Goal: Task Accomplishment & Management: Manage account settings

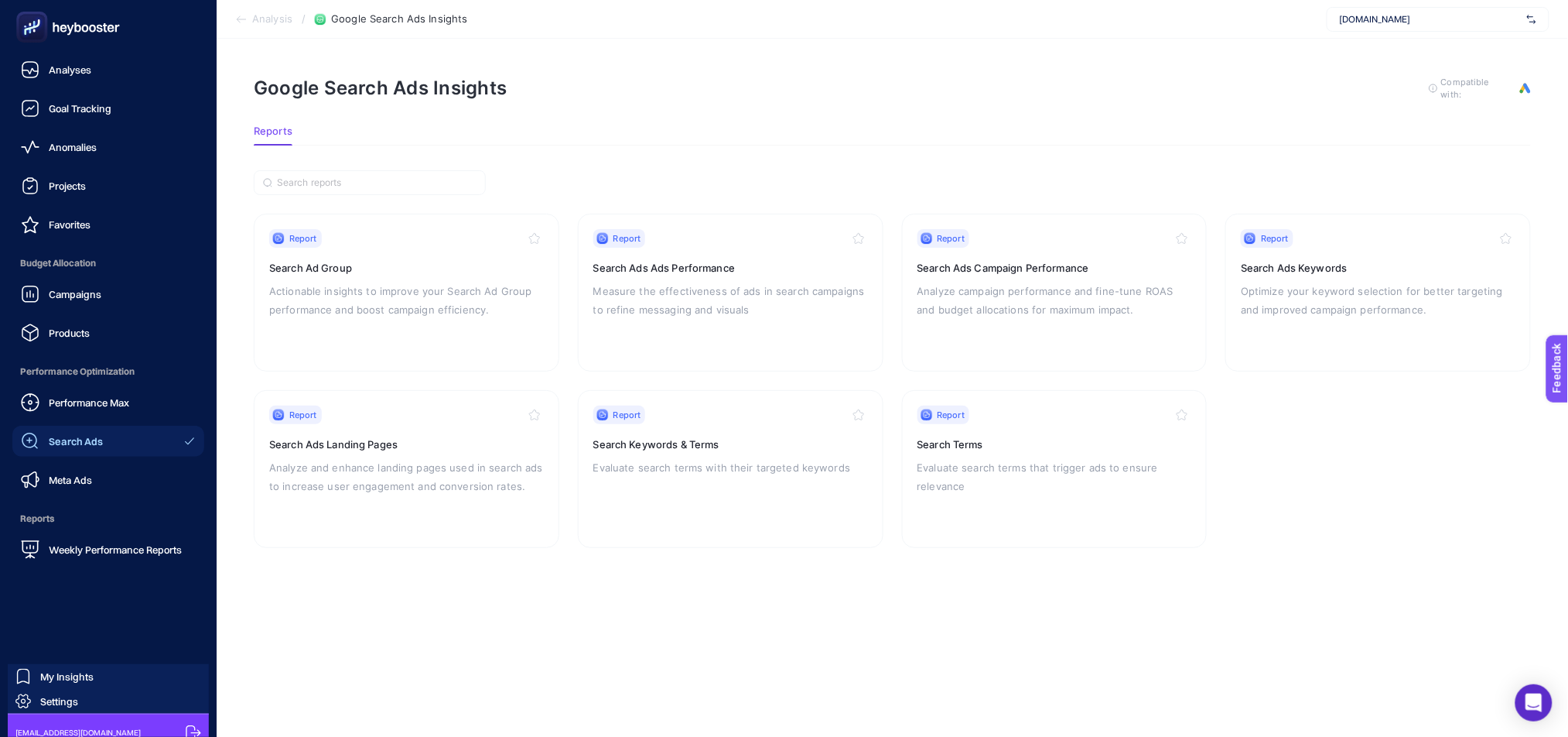
click at [64, 27] on icon at bounding box center [67, 27] width 111 height 31
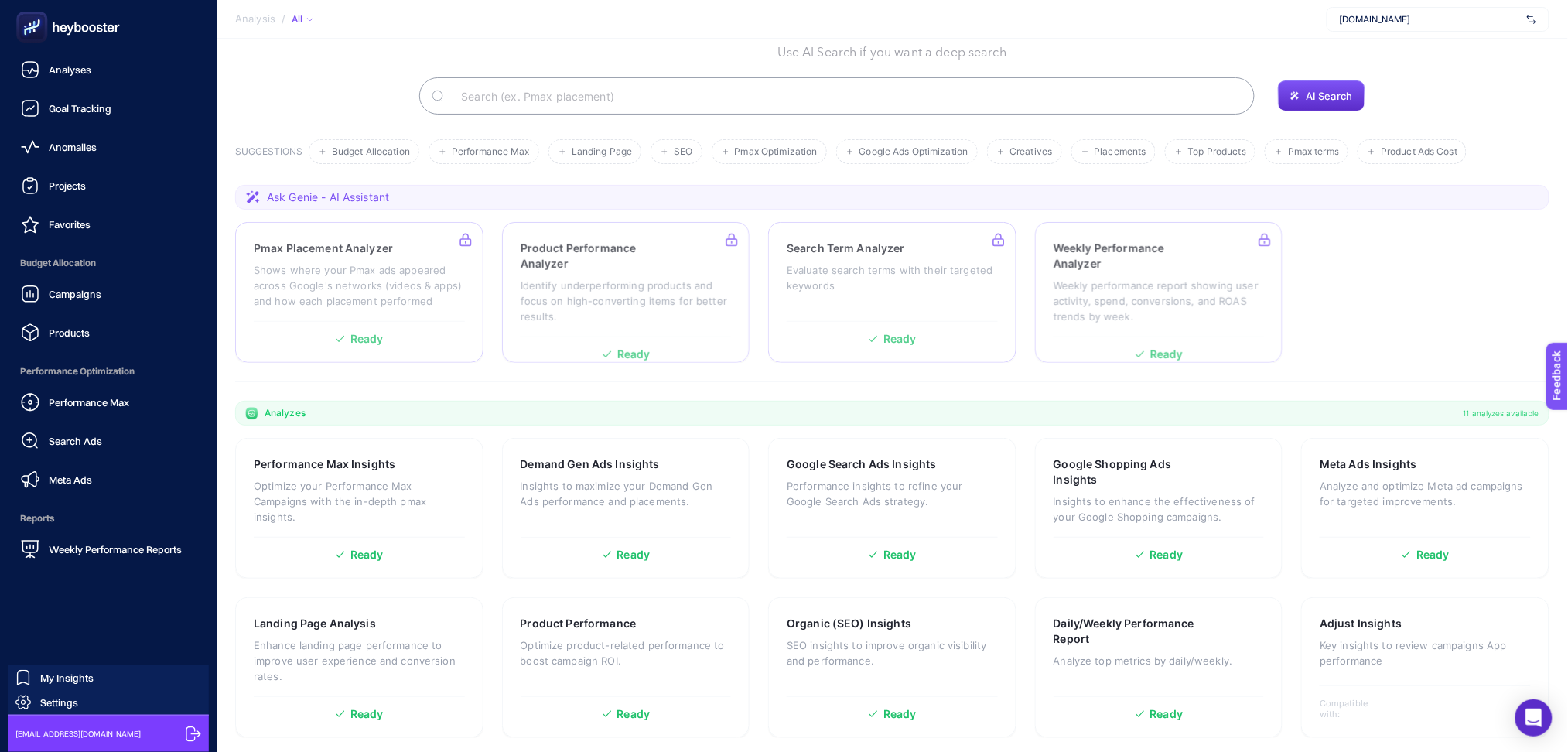
scroll to position [84, 0]
click at [87, 695] on link "Settings" at bounding box center [108, 702] width 201 height 25
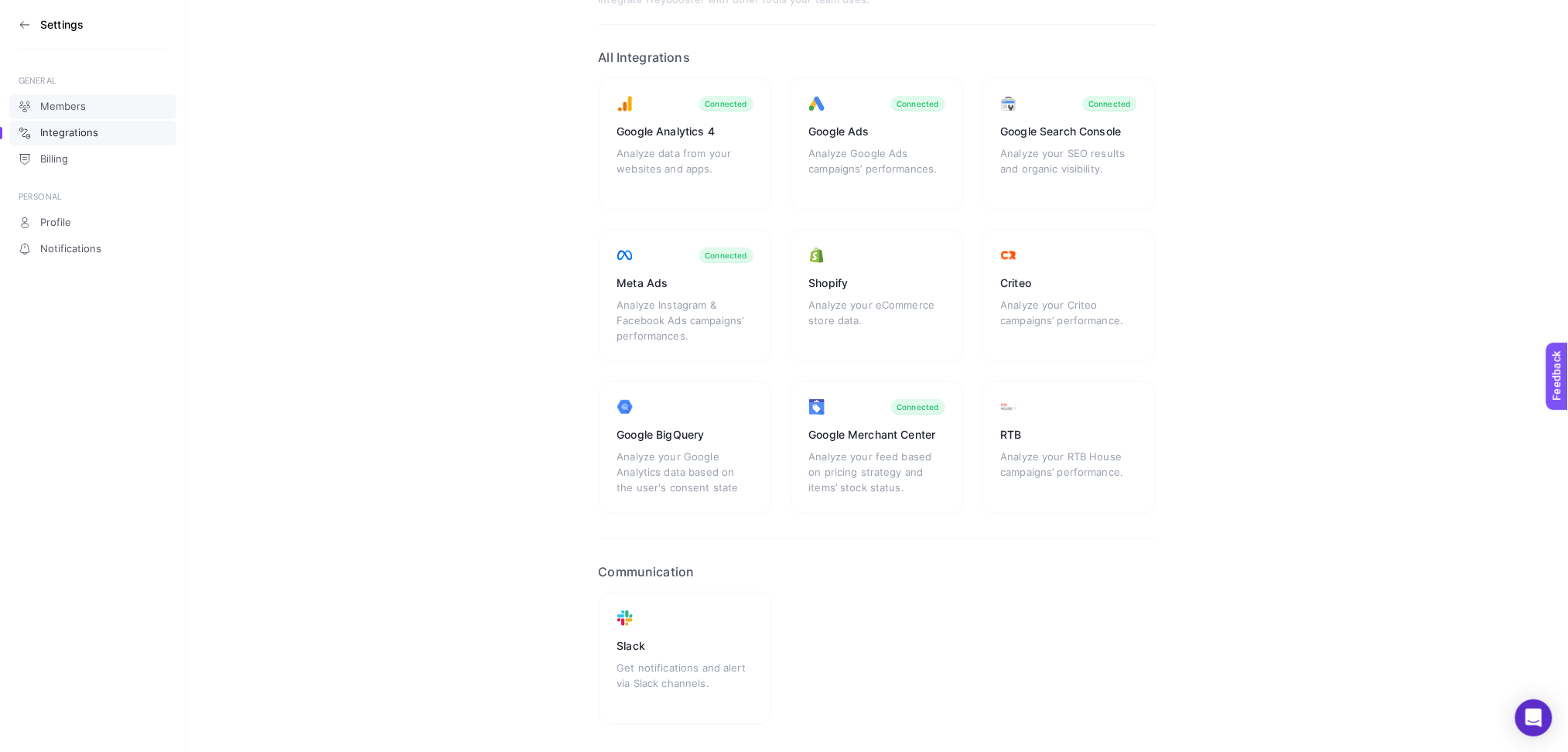
click at [77, 111] on span "Members" at bounding box center [63, 107] width 46 height 12
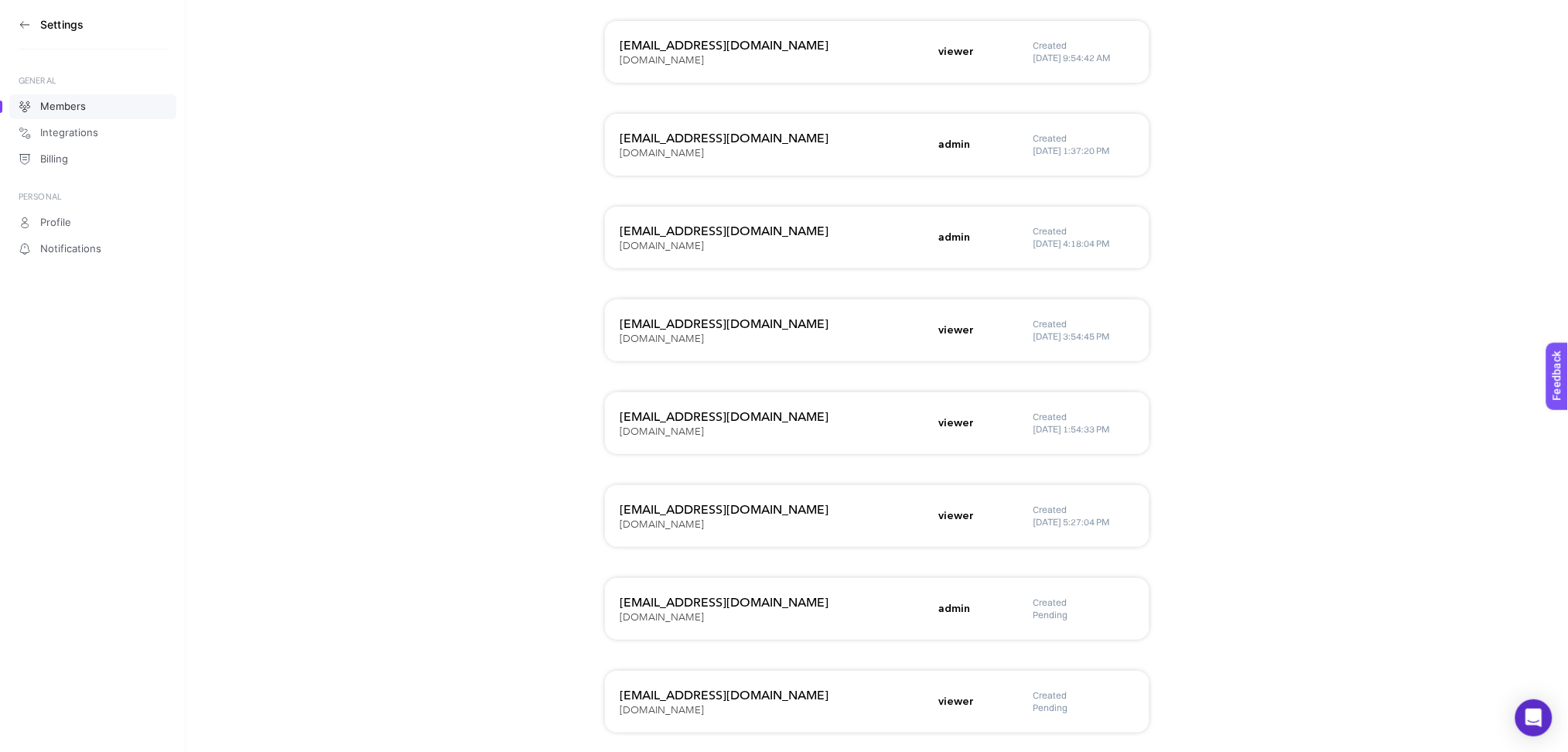
scroll to position [2407, 0]
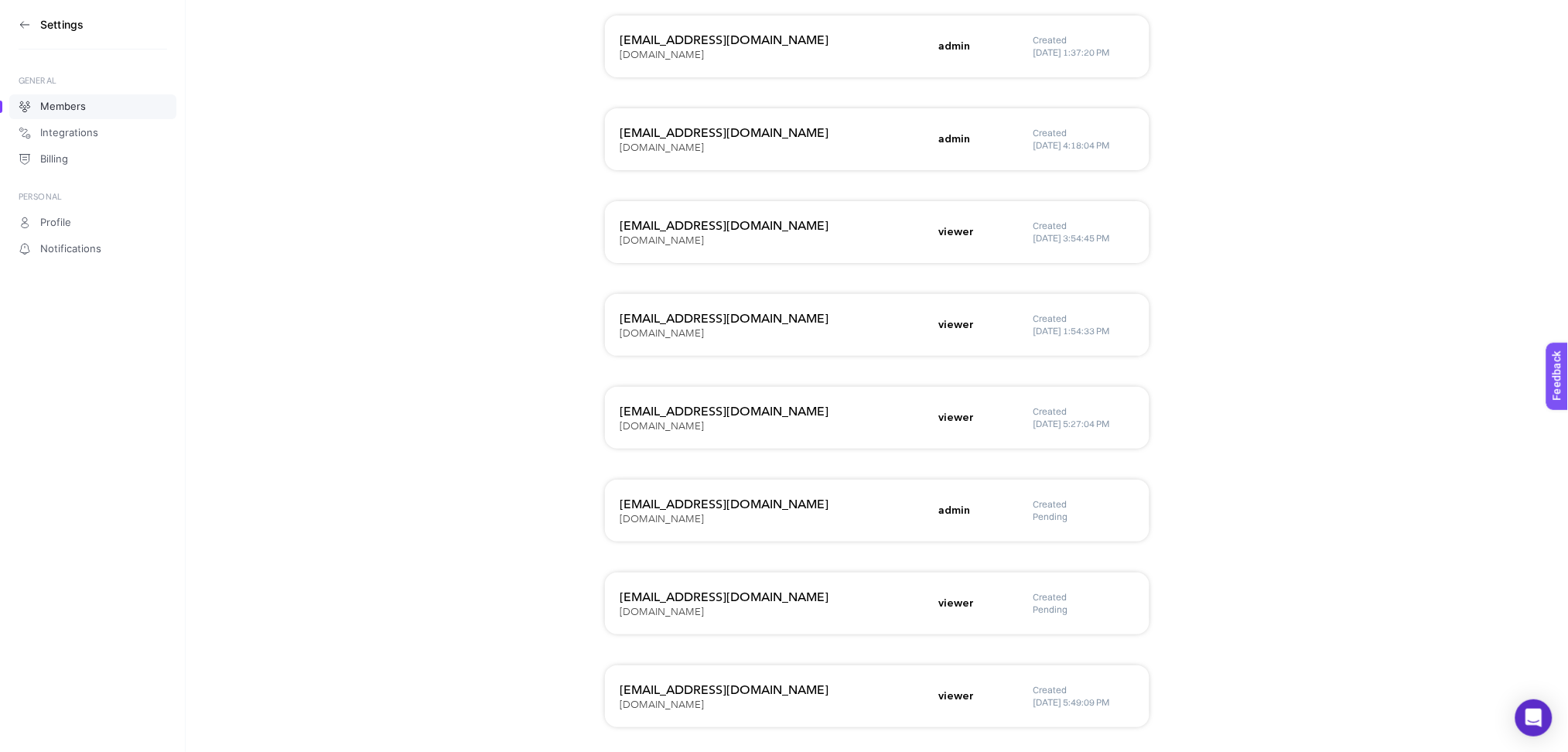
click at [803, 507] on h3 "[EMAIL_ADDRESS][DOMAIN_NAME]" at bounding box center [775, 504] width 310 height 19
drag, startPoint x: 832, startPoint y: 506, endPoint x: 619, endPoint y: 501, distance: 213.1
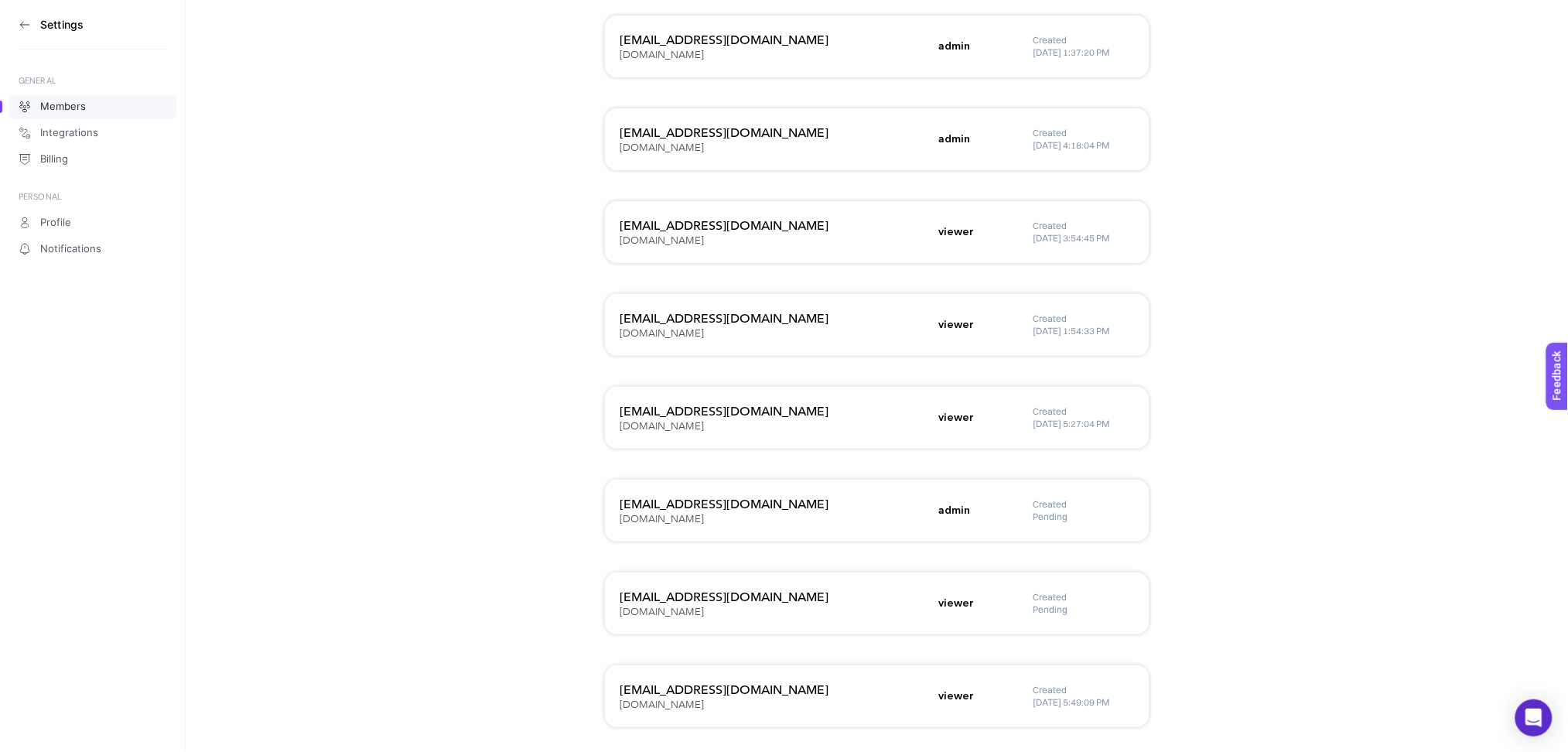
click at [620, 501] on h3 "[EMAIL_ADDRESS][DOMAIN_NAME]" at bounding box center [775, 504] width 310 height 19
drag, startPoint x: 667, startPoint y: 502, endPoint x: 942, endPoint y: 480, distance: 275.9
click at [942, 480] on div "[EMAIL_ADDRESS][DOMAIN_NAME] [DOMAIN_NAME] admin Created Pending" at bounding box center [876, 511] width 544 height 62
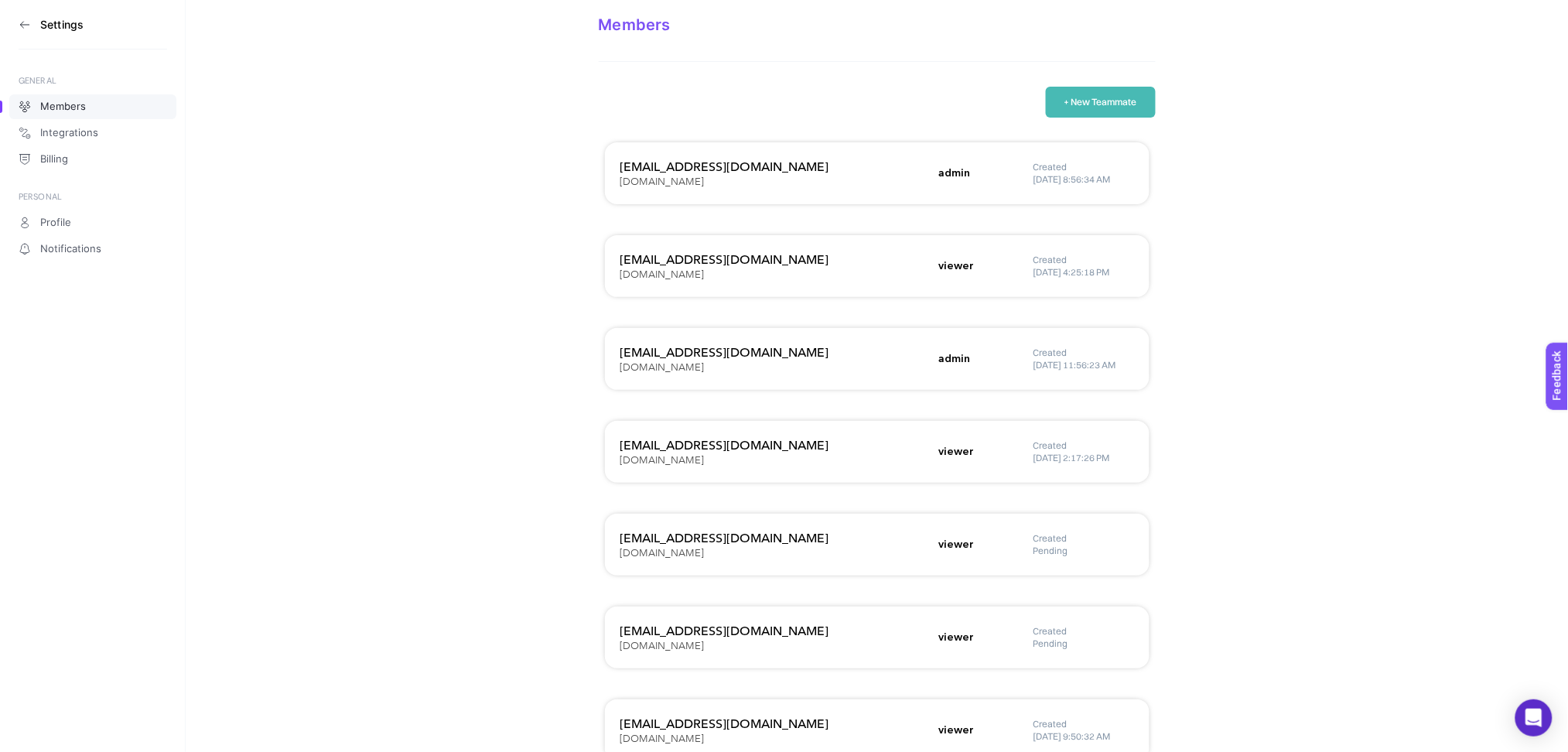
scroll to position [0, 0]
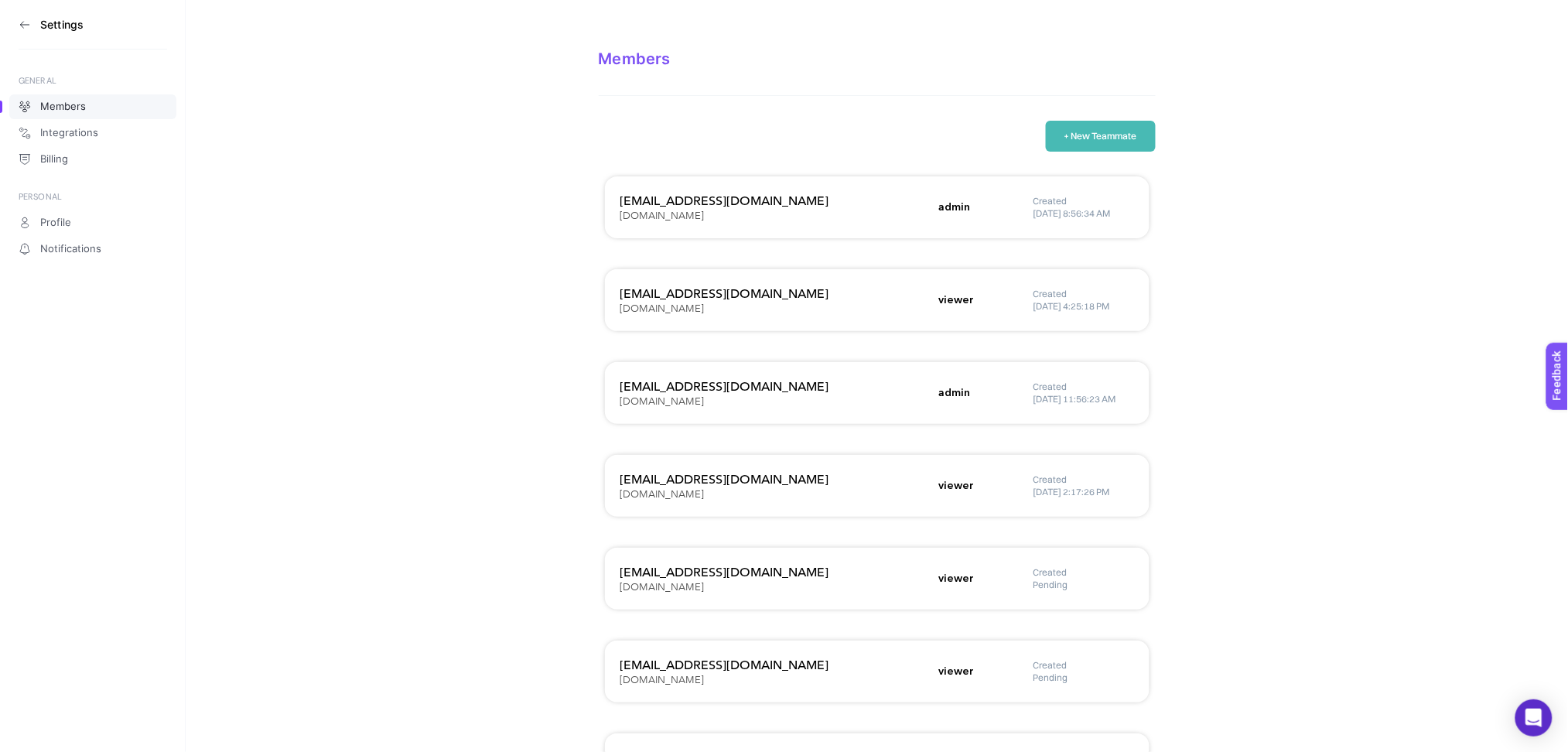
click at [1070, 135] on button "+ New Teammate" at bounding box center [1101, 136] width 110 height 31
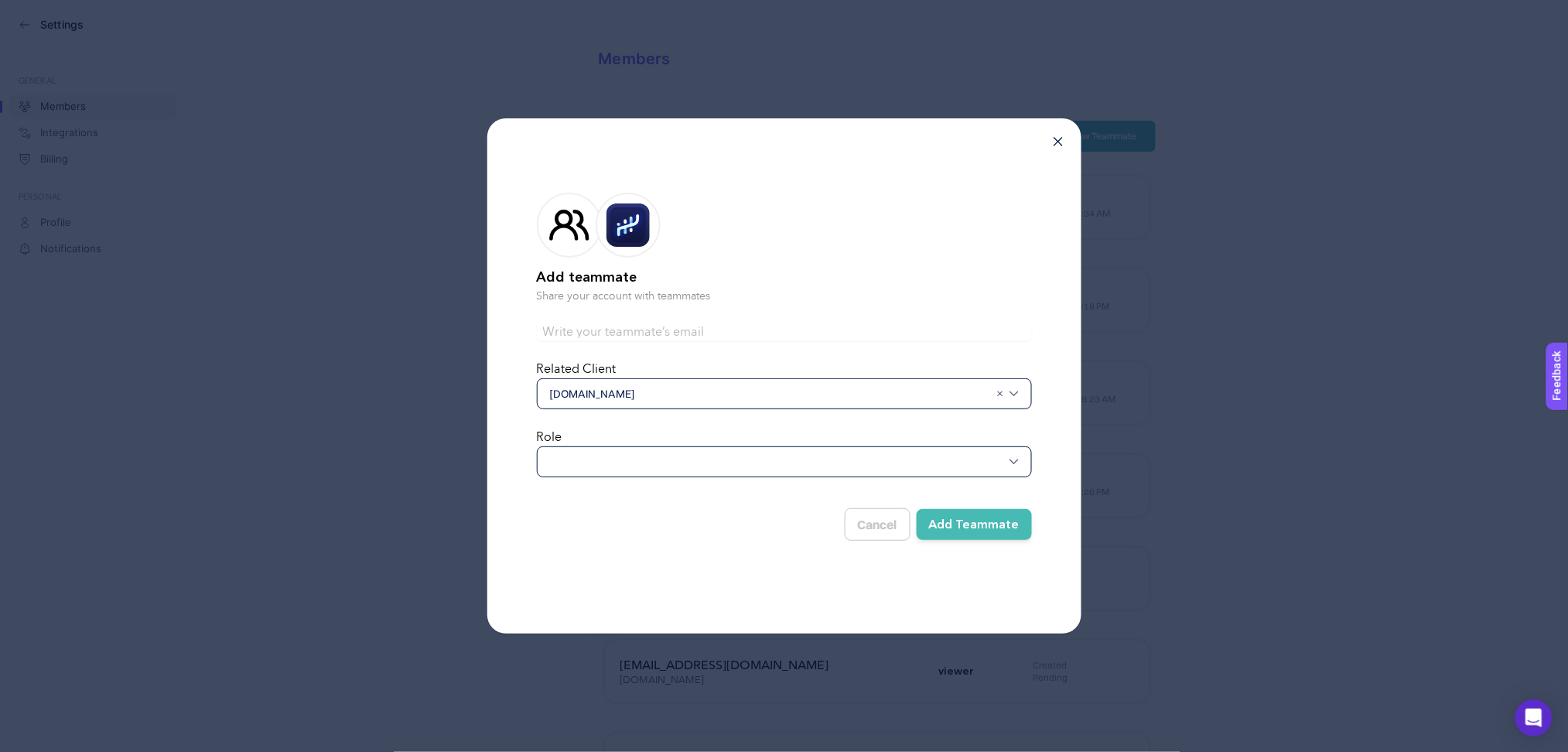
click at [681, 452] on div at bounding box center [785, 462] width 495 height 31
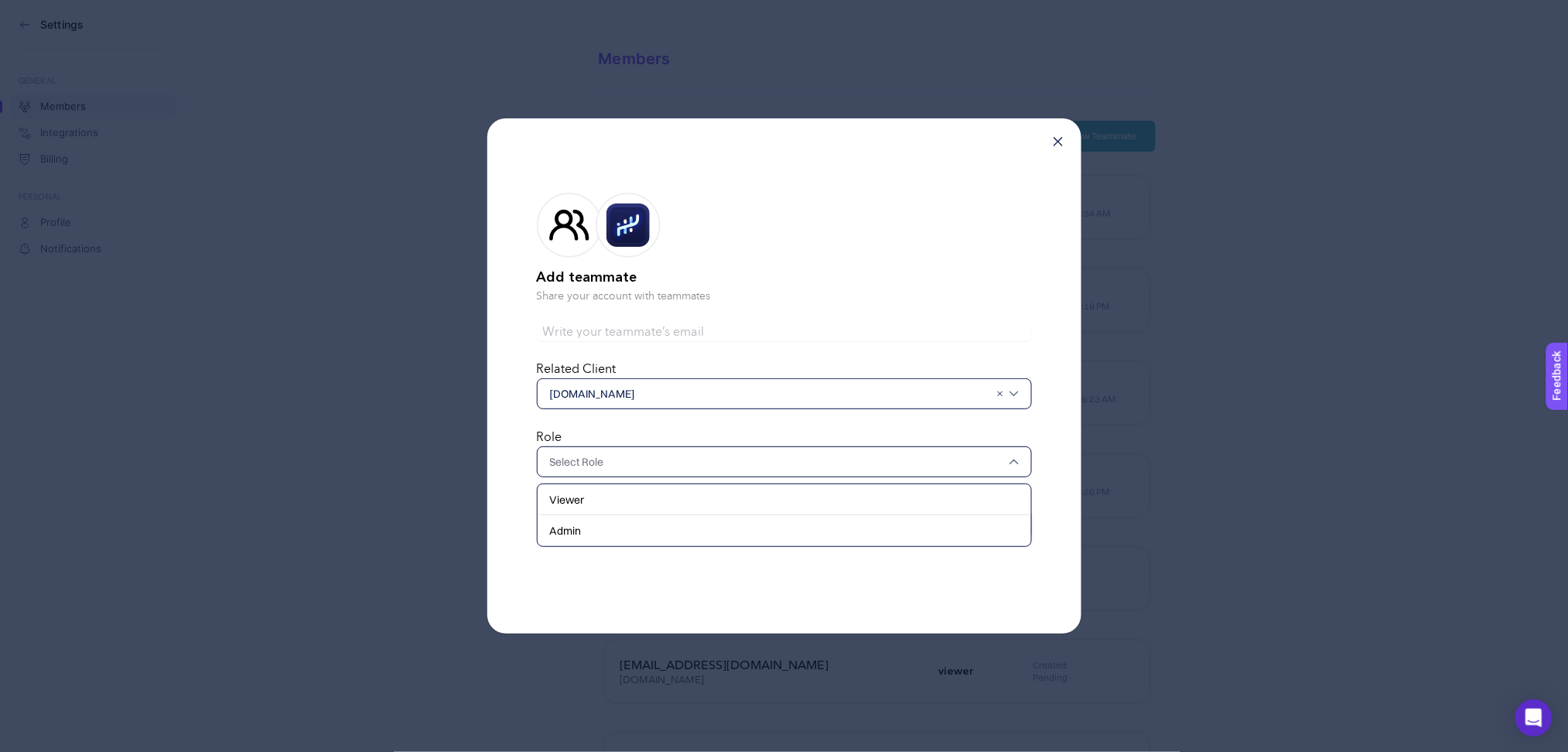
click at [685, 456] on input "text" at bounding box center [777, 462] width 454 height 16
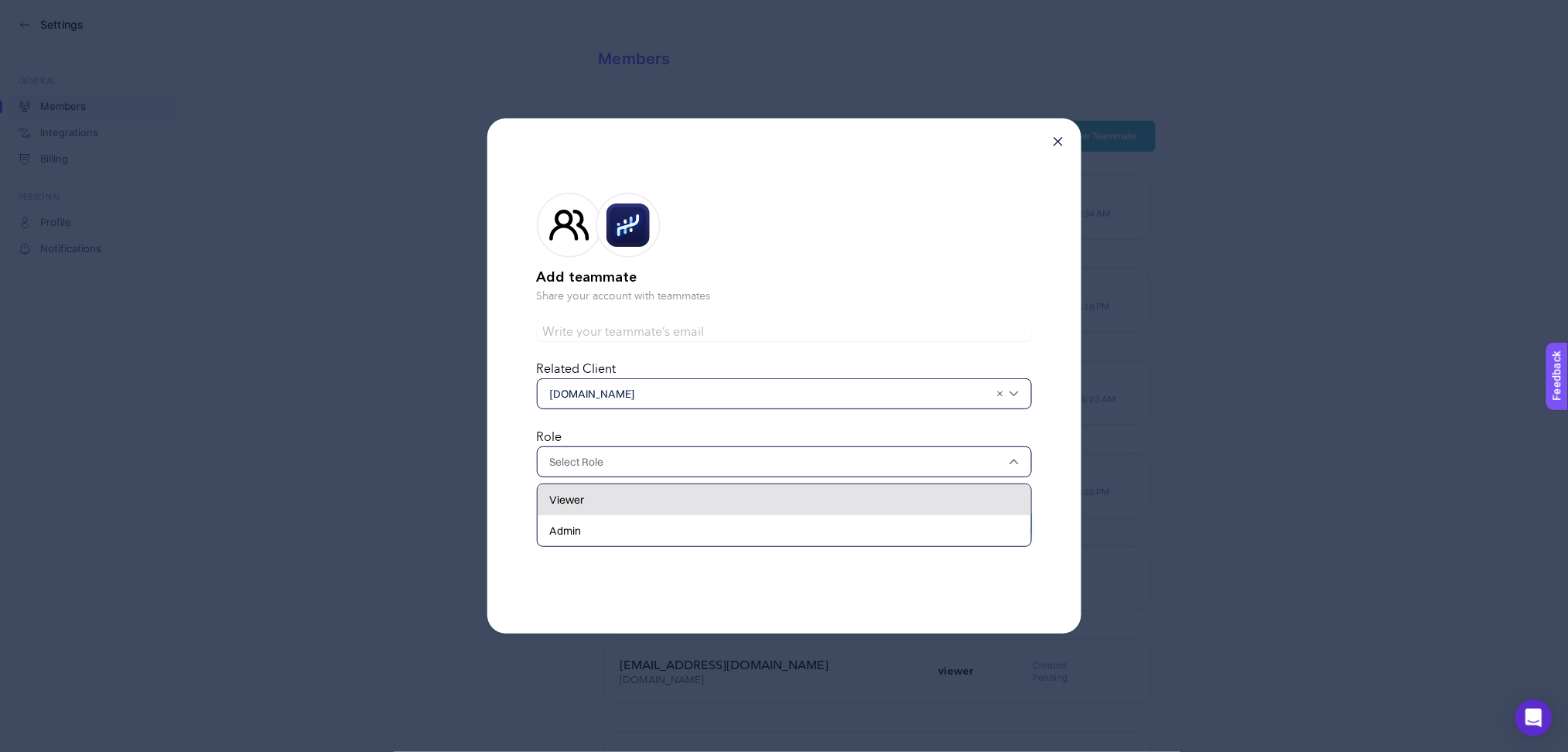
click at [670, 497] on div "Viewer" at bounding box center [784, 500] width 493 height 31
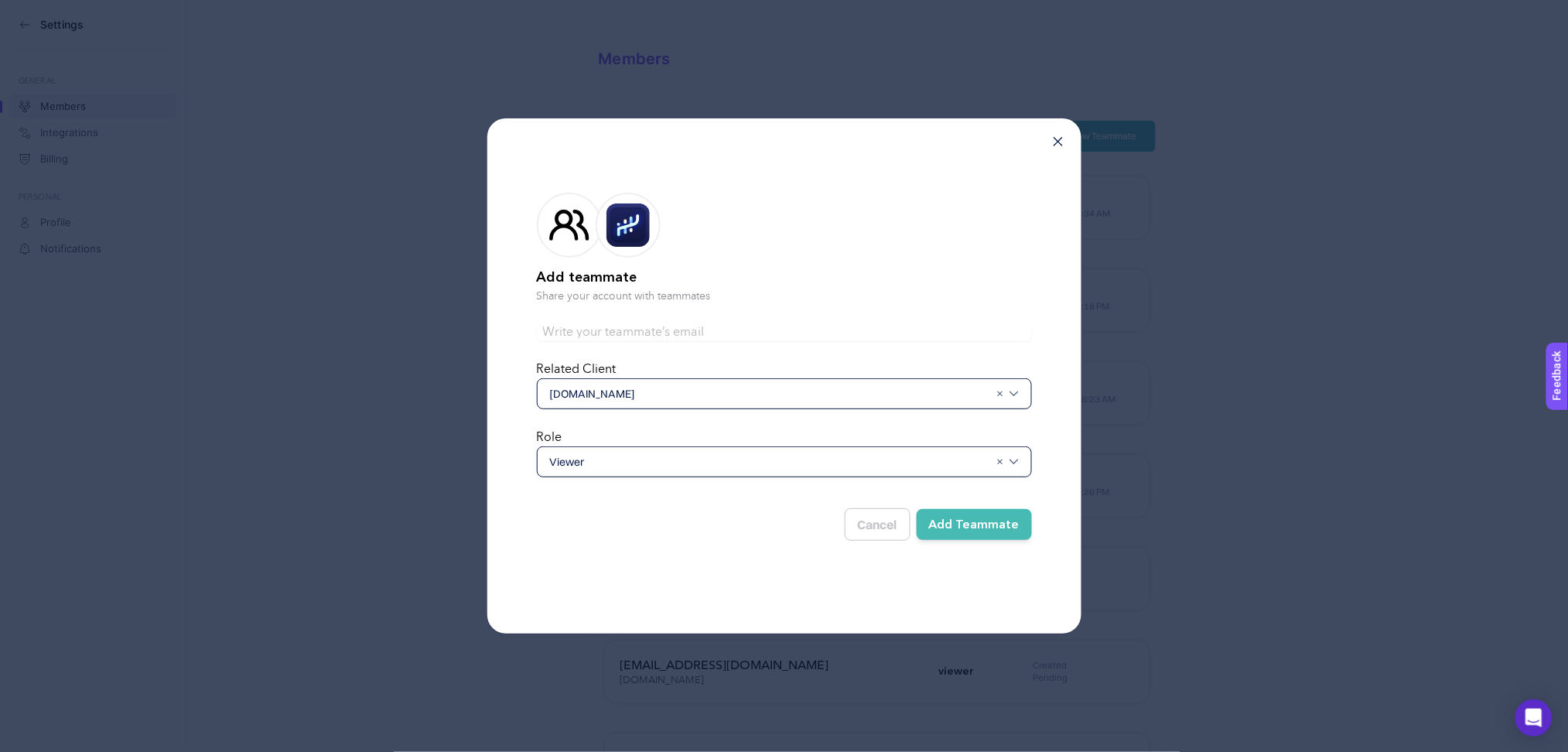
drag, startPoint x: 681, startPoint y: 313, endPoint x: 679, endPoint y: 327, distance: 14.1
click at [681, 316] on form "Add teammate Share your account with teammates Related Client [DOMAIN_NAME] Rol…" at bounding box center [785, 364] width 495 height 392
click at [679, 328] on input "text" at bounding box center [785, 332] width 495 height 19
click at [712, 279] on h2 "Add teammate" at bounding box center [785, 277] width 495 height 22
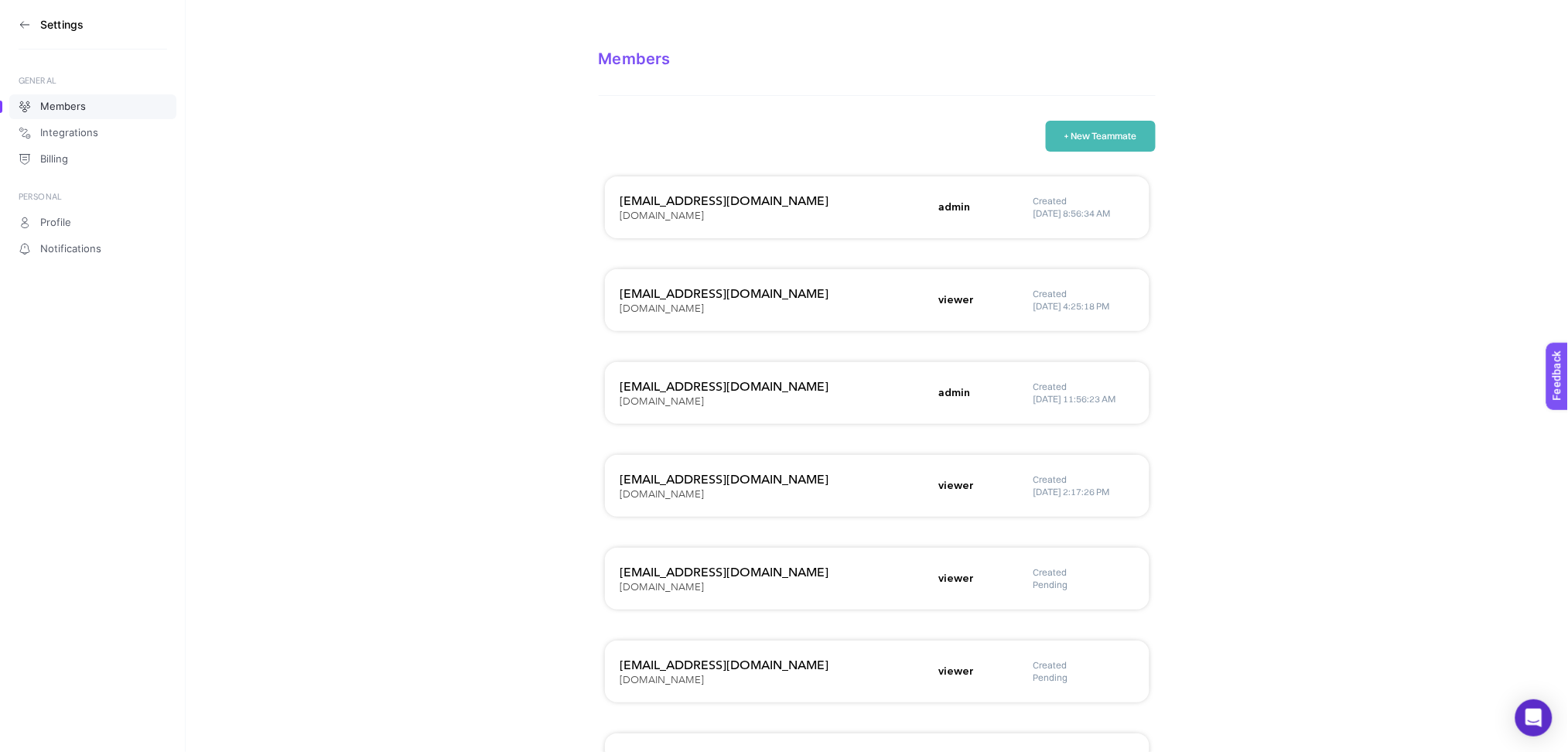
click at [23, 27] on icon at bounding box center [25, 25] width 12 height 12
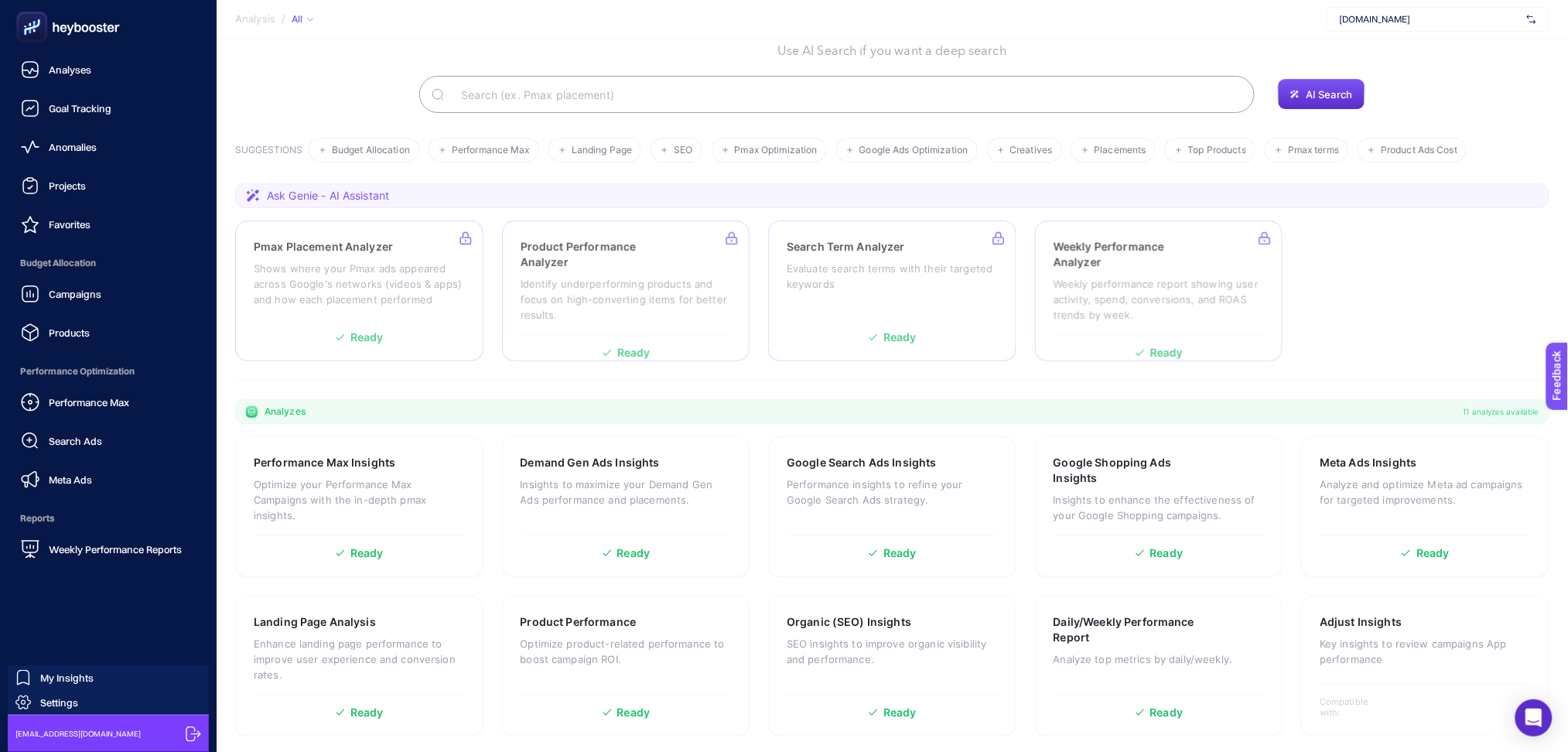
scroll to position [84, 0]
click at [76, 705] on span "Settings" at bounding box center [60, 702] width 38 height 12
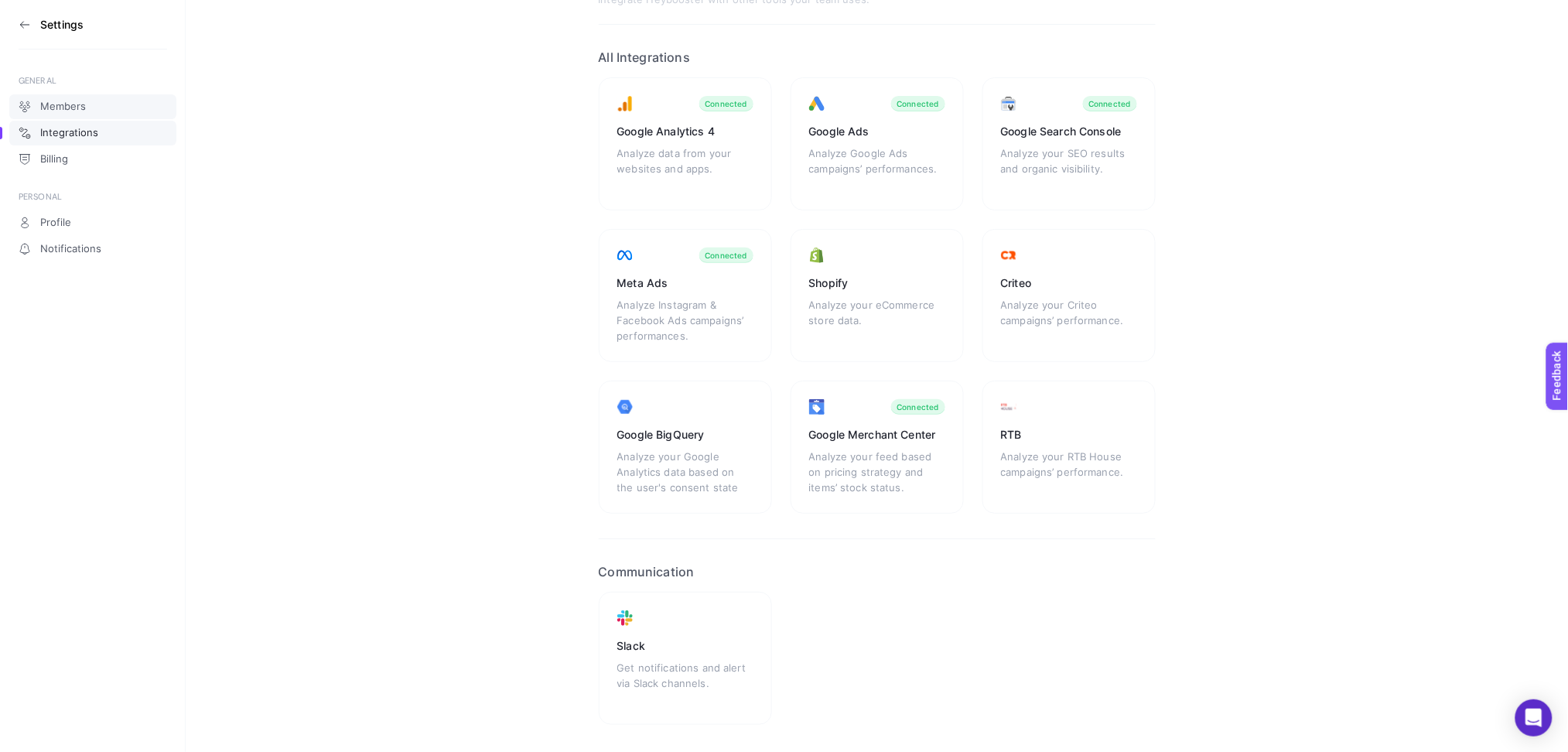
click at [89, 111] on link "Members" at bounding box center [93, 106] width 167 height 25
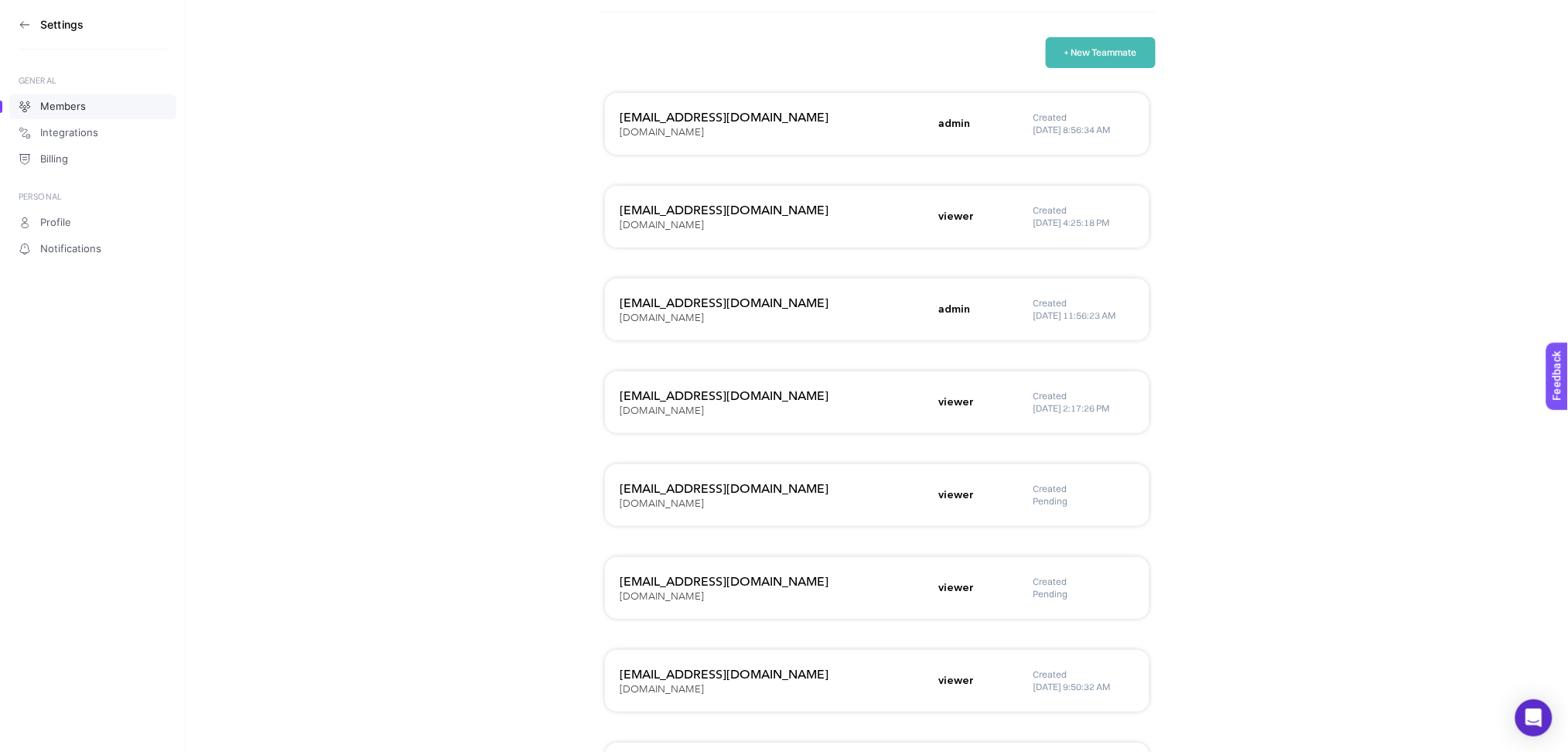
click at [1078, 62] on button "+ New Teammate" at bounding box center [1101, 53] width 110 height 31
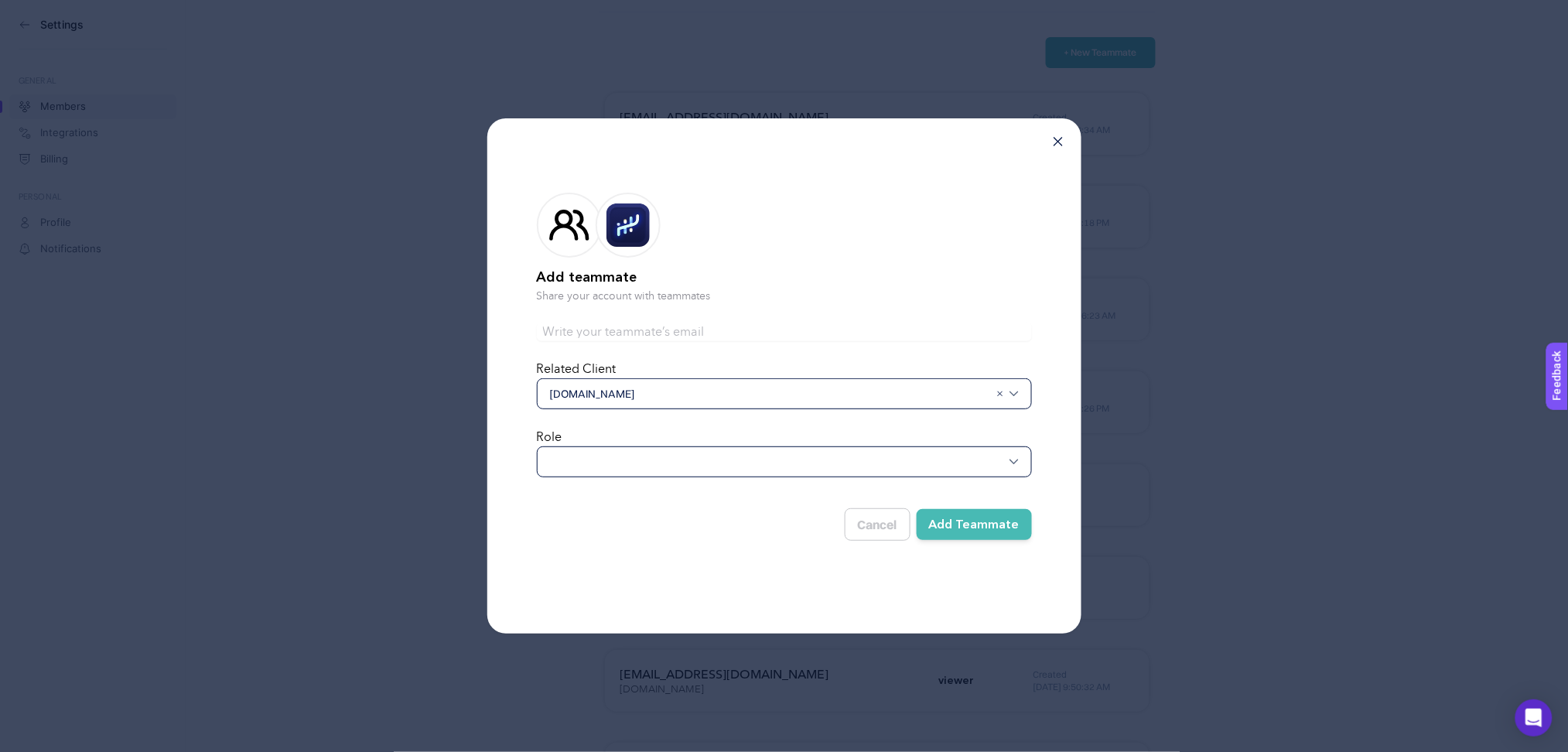
click at [627, 454] on div at bounding box center [785, 462] width 495 height 31
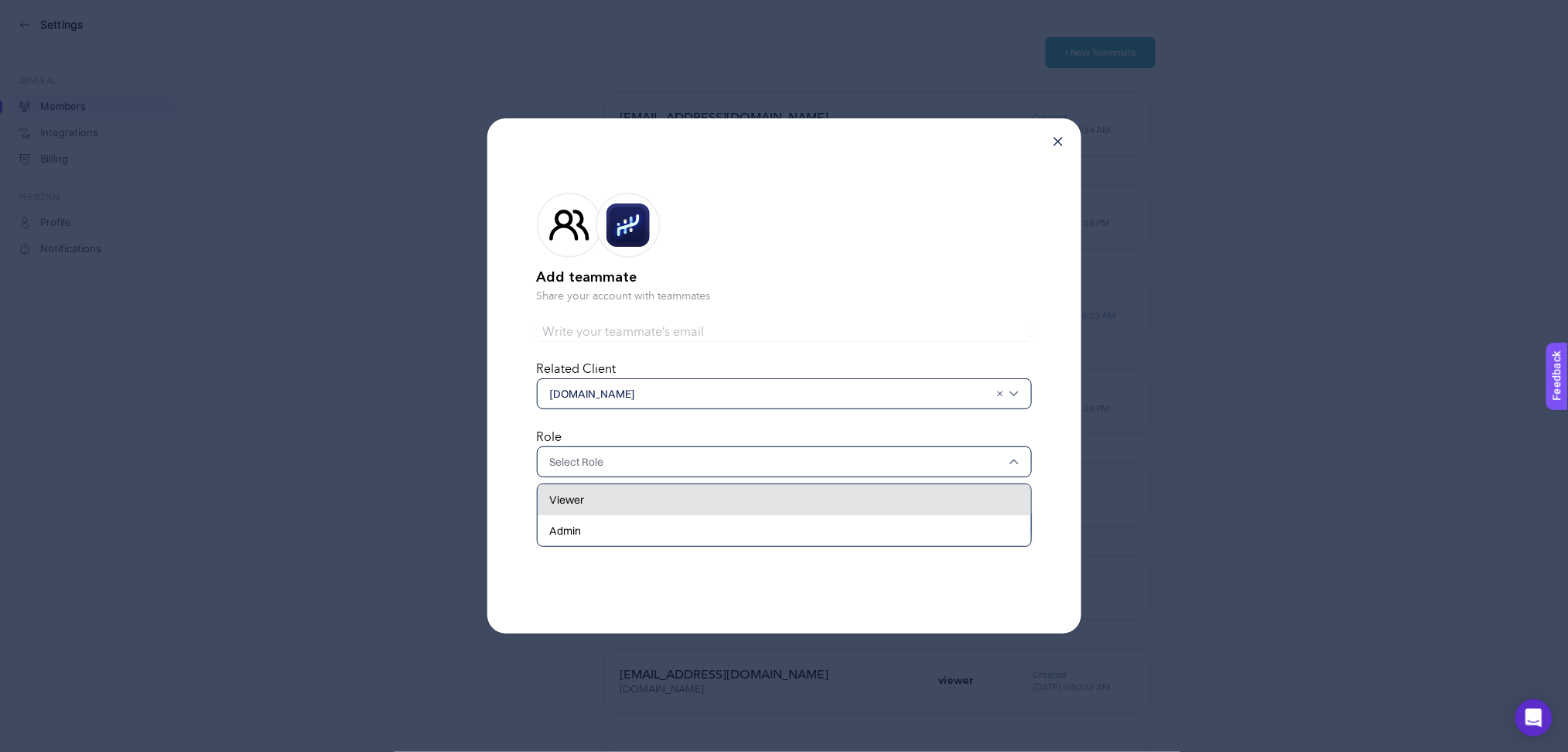
click at [616, 501] on div "Viewer" at bounding box center [784, 500] width 493 height 31
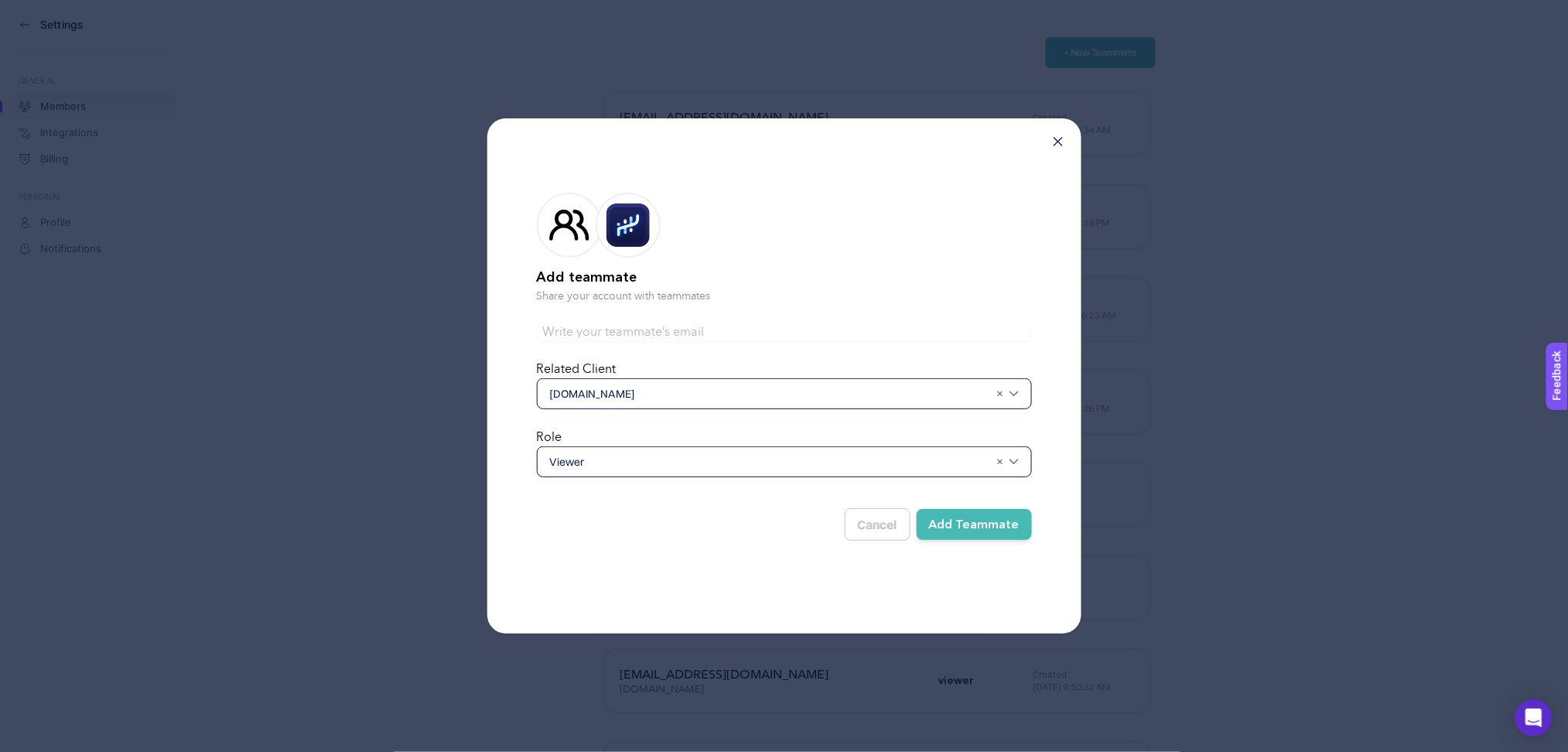
click at [618, 327] on input "text" at bounding box center [785, 332] width 495 height 19
type input "[EMAIL_ADDRESS][DOMAIN_NAME]"
click at [982, 523] on button "Add Teammate" at bounding box center [975, 524] width 116 height 31
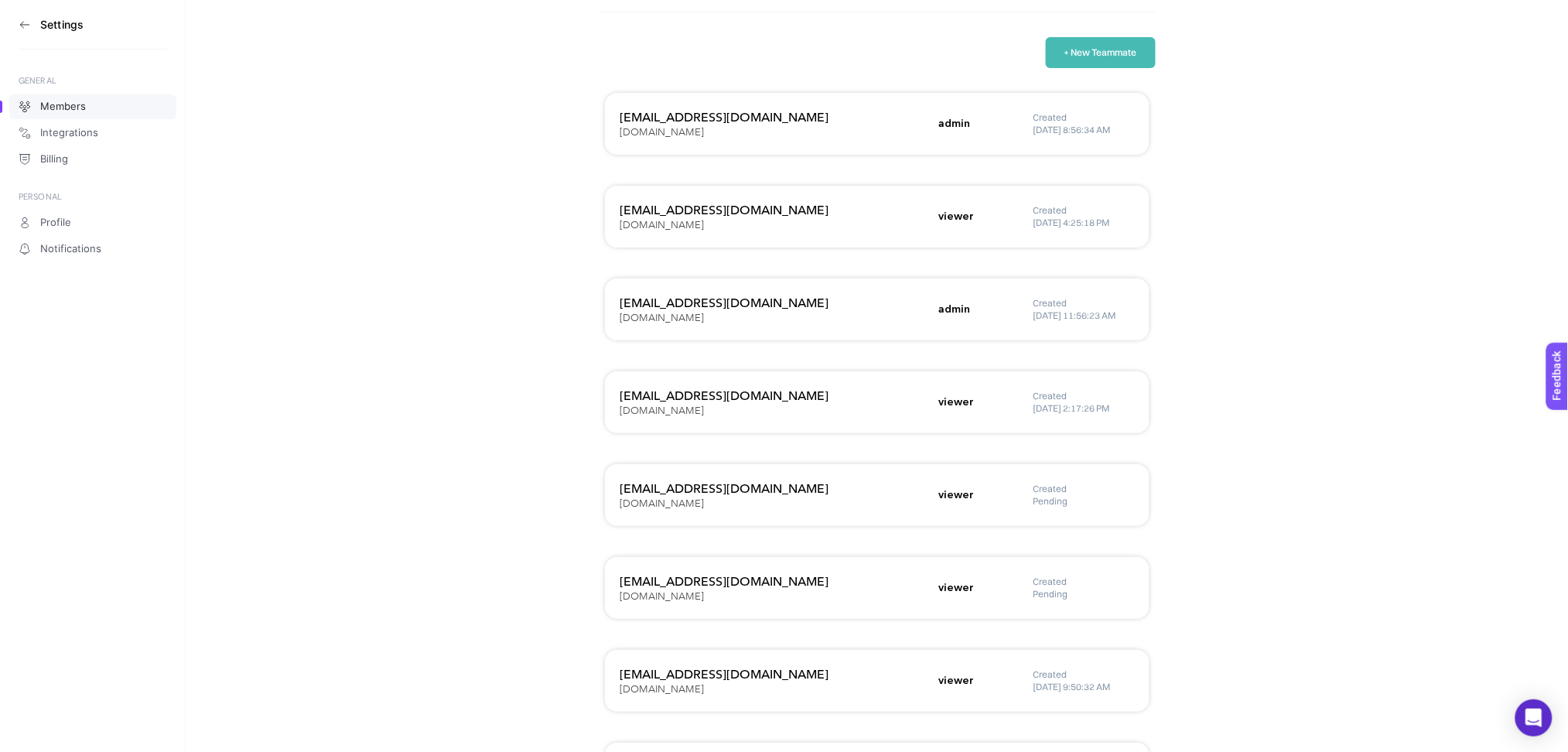
click at [1076, 53] on button "+ New Teammate" at bounding box center [1101, 53] width 110 height 31
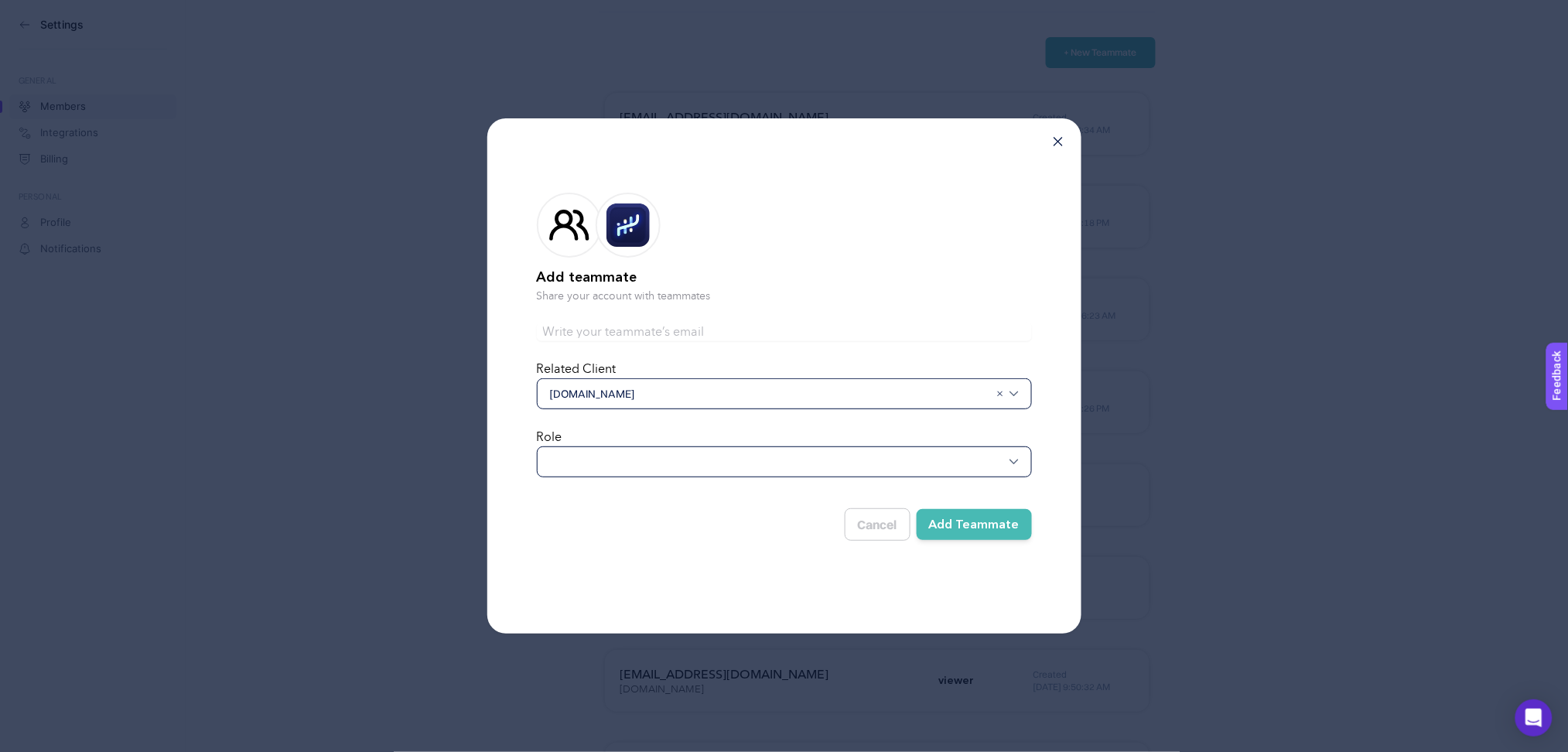
click at [649, 465] on div at bounding box center [785, 462] width 495 height 31
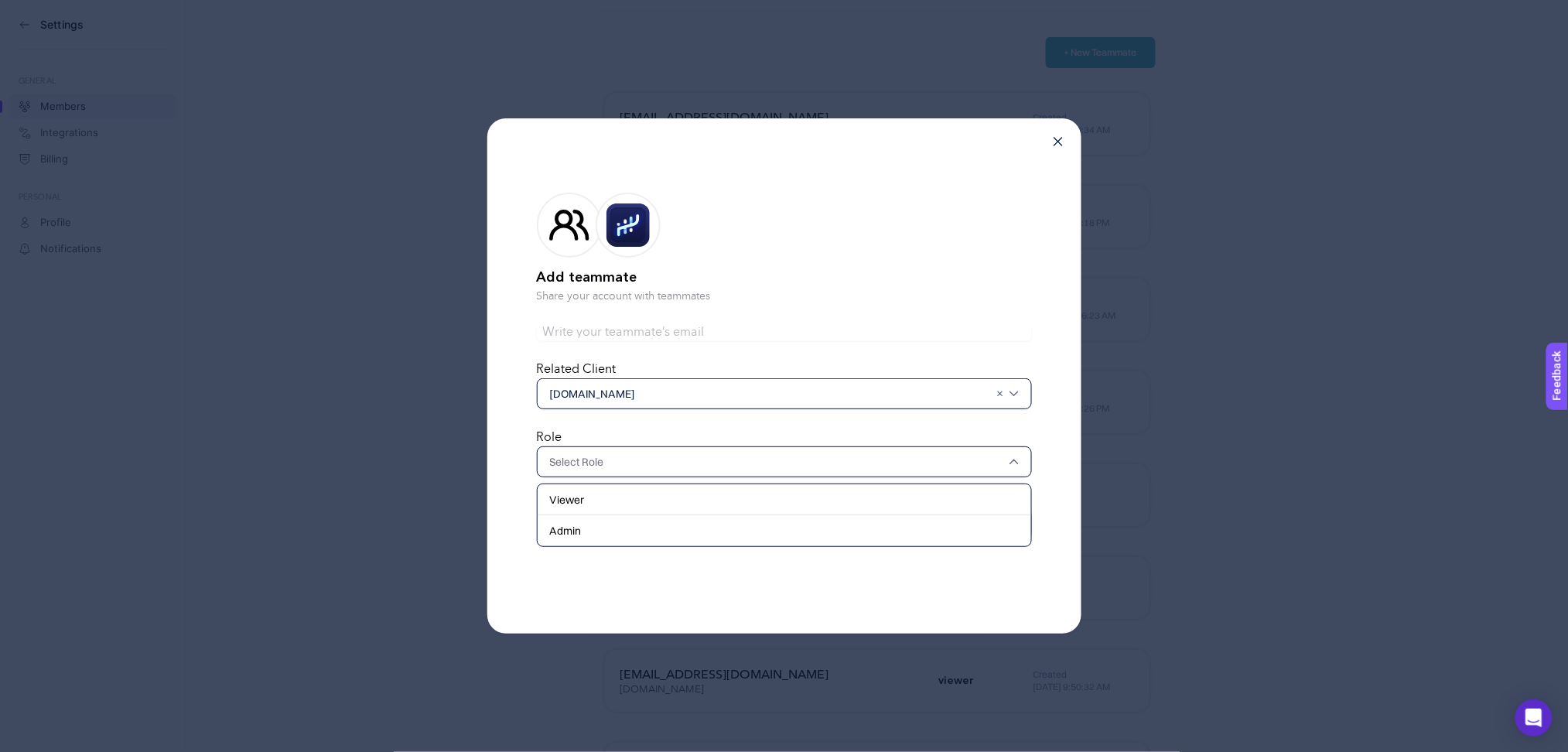
click at [646, 459] on input "text" at bounding box center [777, 462] width 454 height 16
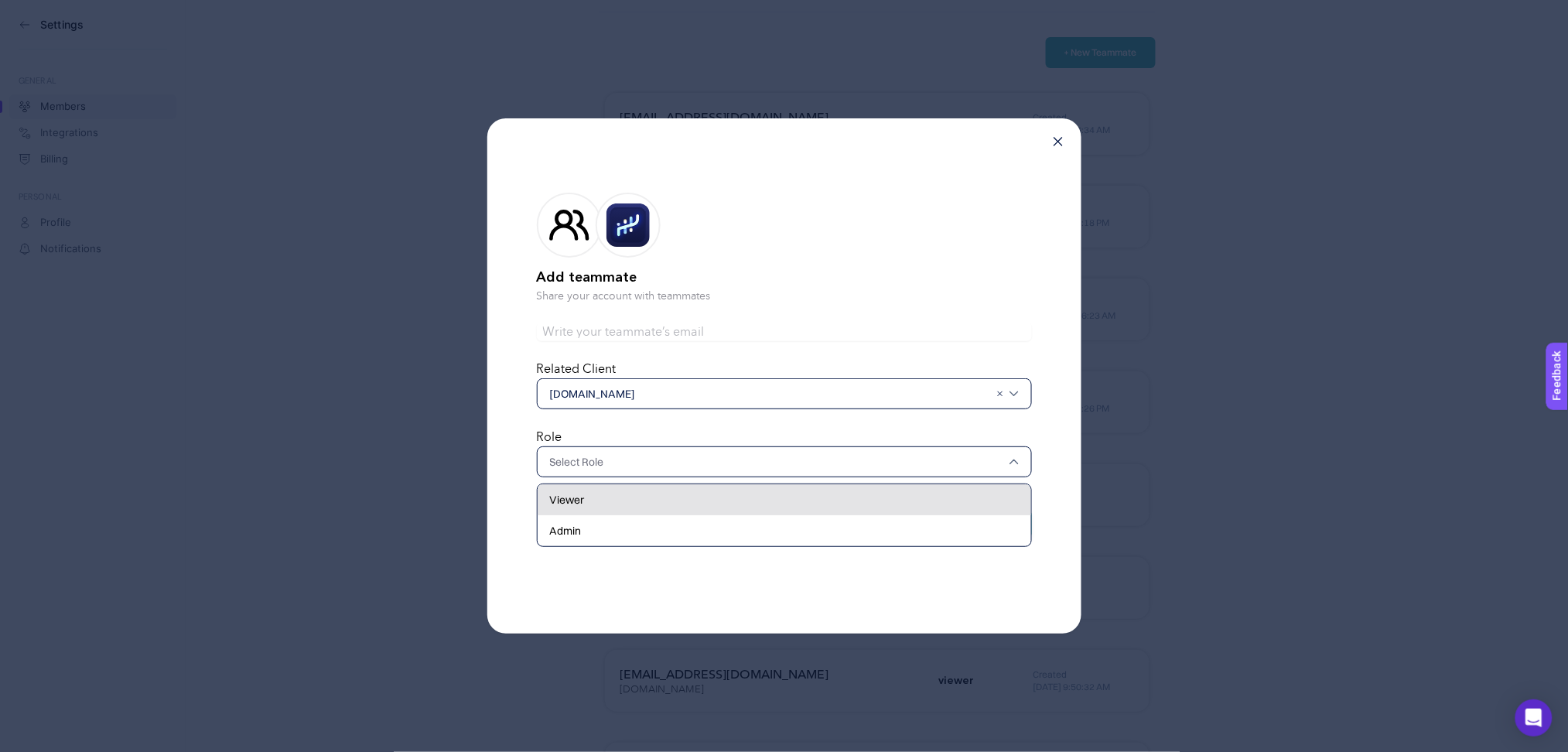
click at [628, 486] on div "Viewer" at bounding box center [784, 500] width 493 height 31
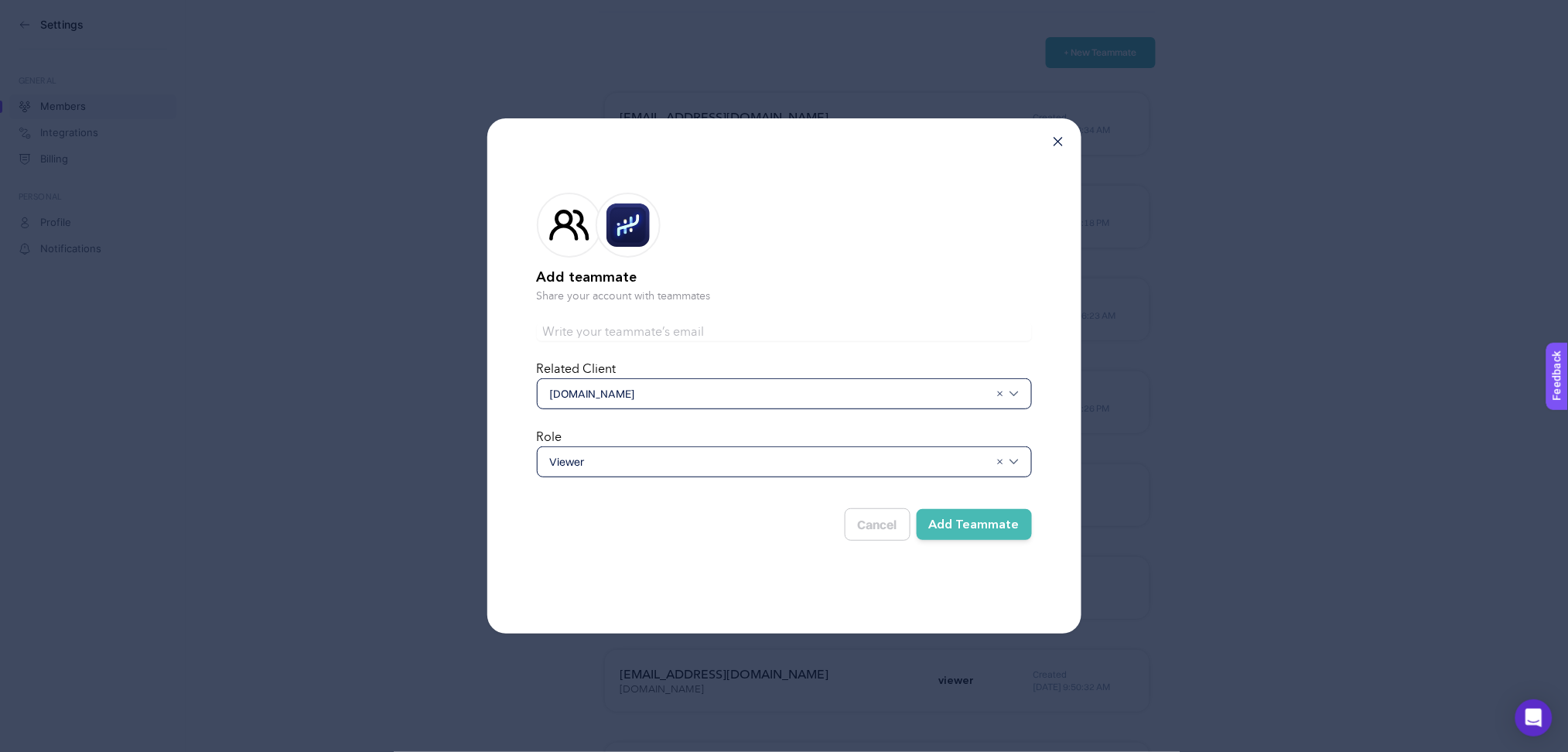
click at [648, 312] on form "Add teammate Share your account with teammates Related Client [DOMAIN_NAME] Rol…" at bounding box center [785, 364] width 495 height 392
click at [645, 329] on input "text" at bounding box center [785, 332] width 495 height 19
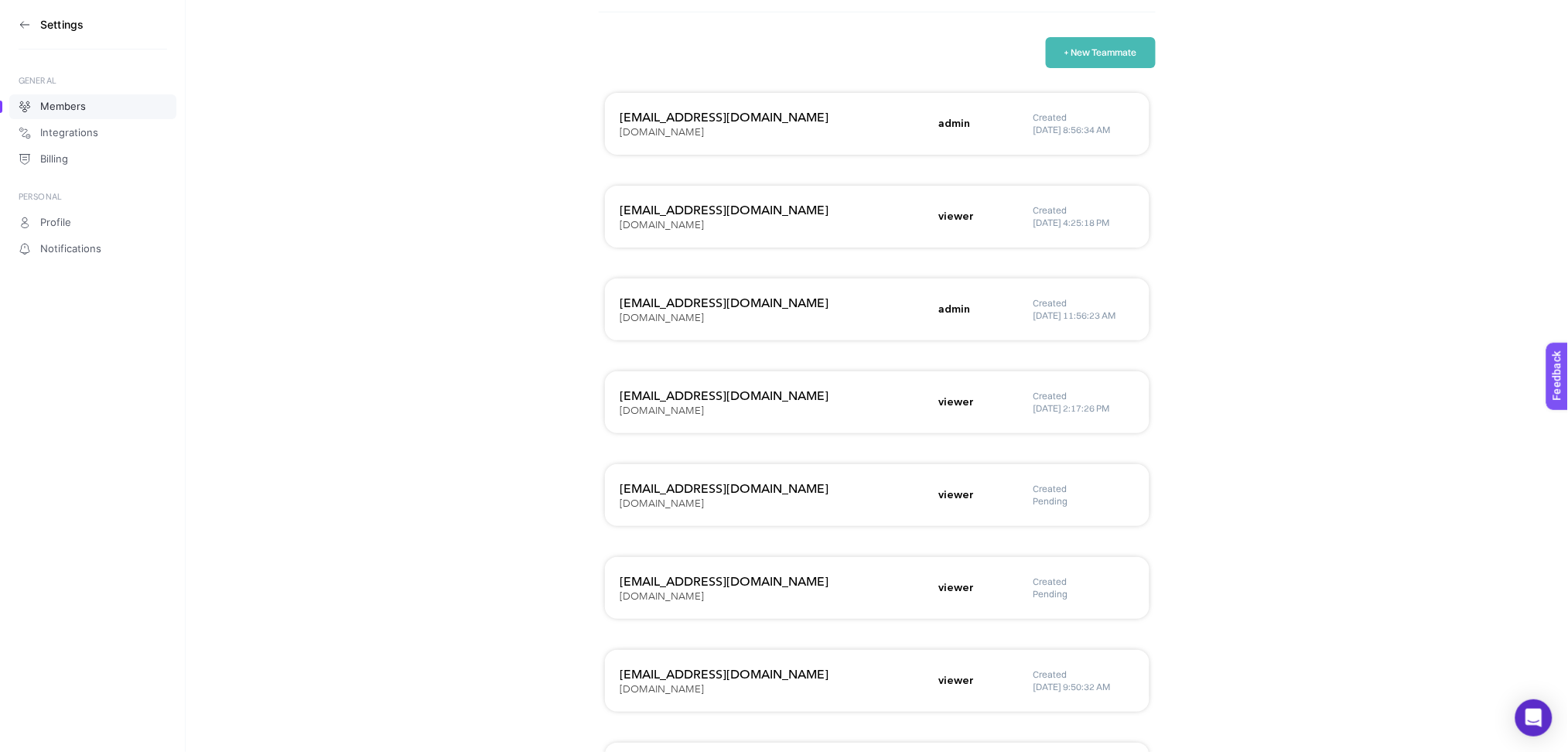
click at [1119, 60] on button "+ New Teammate" at bounding box center [1101, 53] width 110 height 31
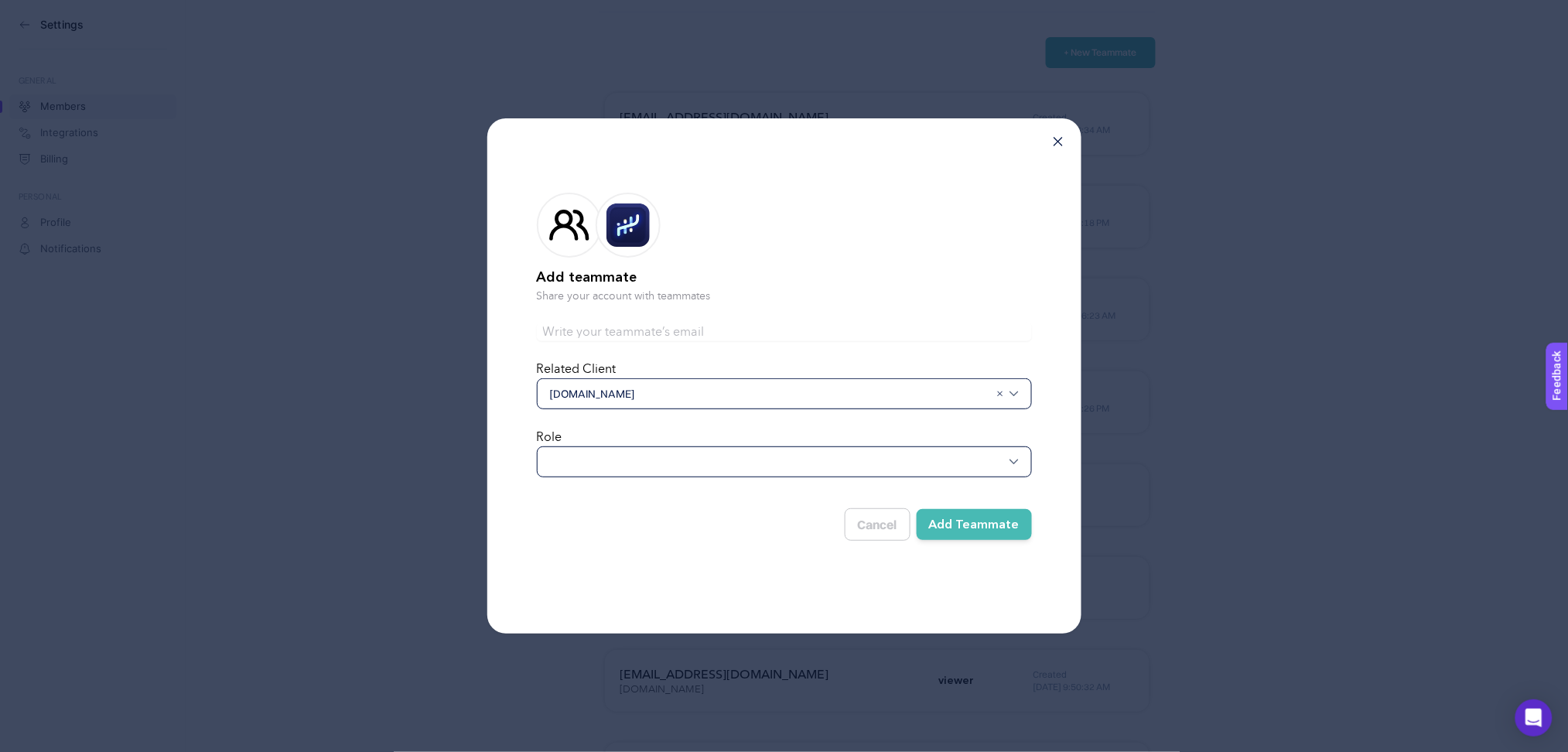
click at [638, 458] on div at bounding box center [785, 462] width 495 height 31
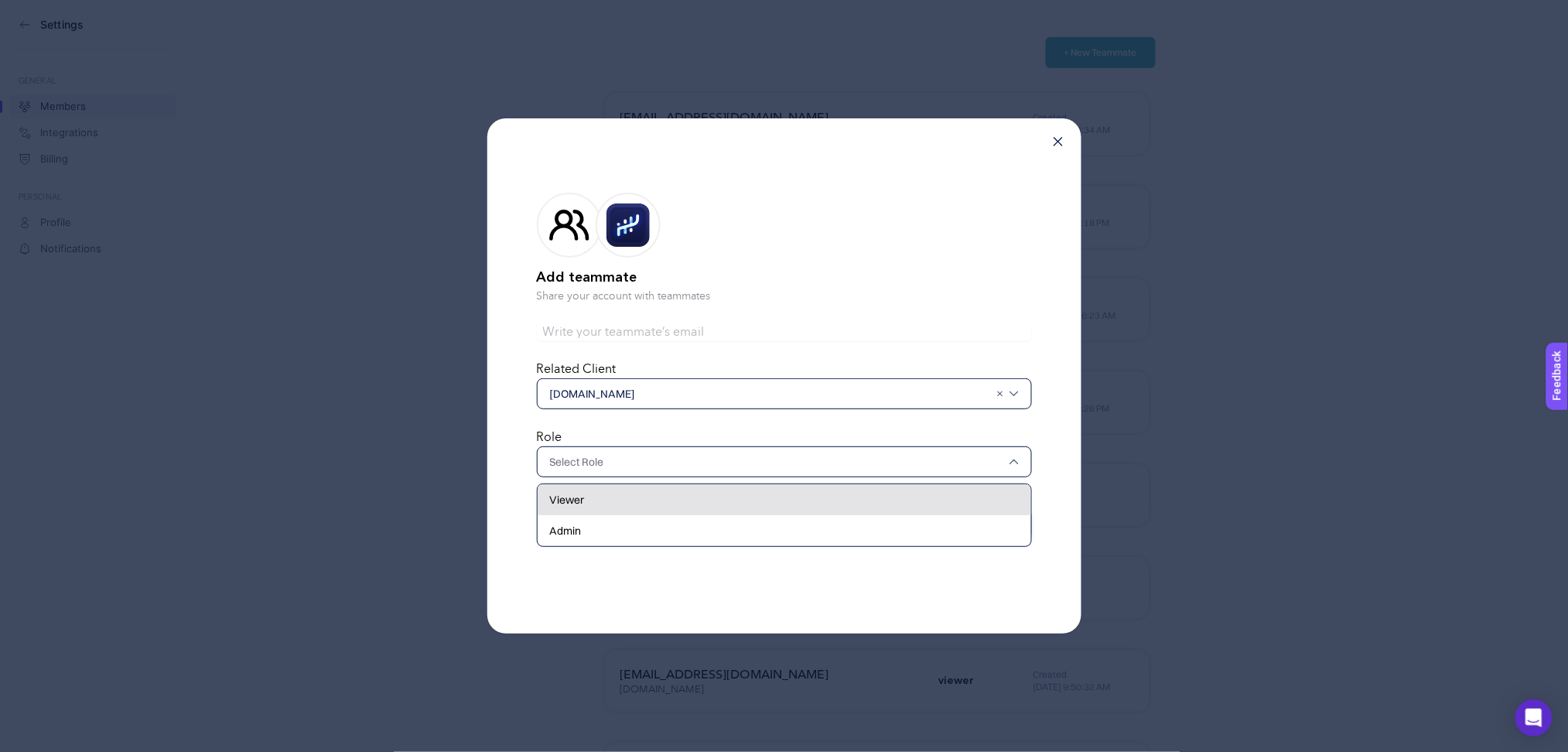
click at [643, 508] on div "Viewer" at bounding box center [784, 500] width 493 height 31
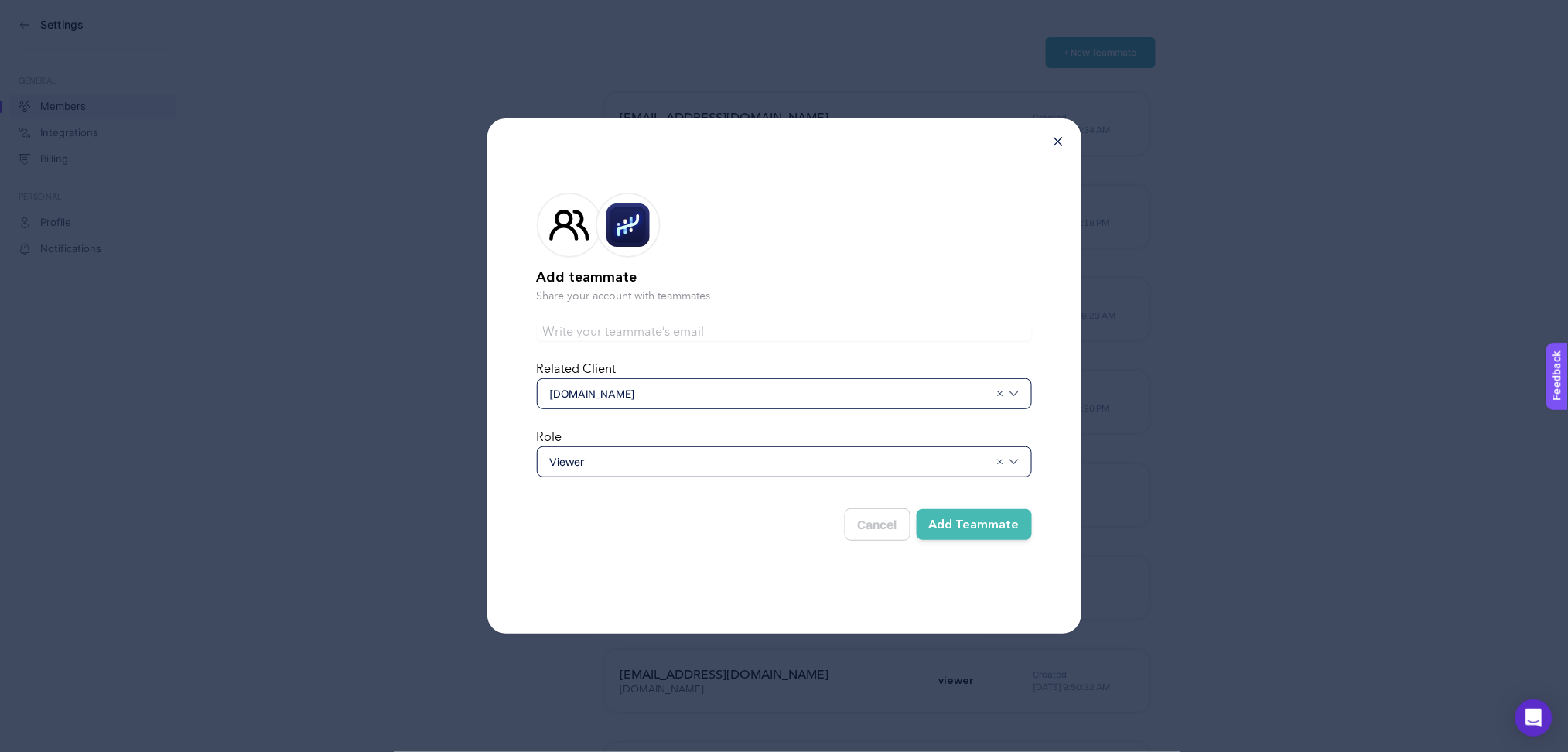
click at [624, 345] on form "Add teammate Share your account with teammates Related Client [DOMAIN_NAME] Rol…" at bounding box center [785, 364] width 495 height 392
click at [626, 329] on input "text" at bounding box center [785, 332] width 495 height 19
type input "[EMAIL_ADDRESS][DOMAIN_NAME]"
click at [985, 524] on button "Add Teammate" at bounding box center [975, 524] width 116 height 31
